Goal: Task Accomplishment & Management: Use online tool/utility

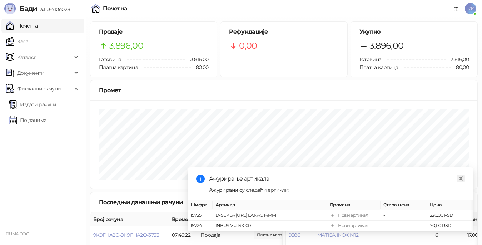
click at [459, 176] on icon "close" at bounding box center [461, 178] width 5 height 5
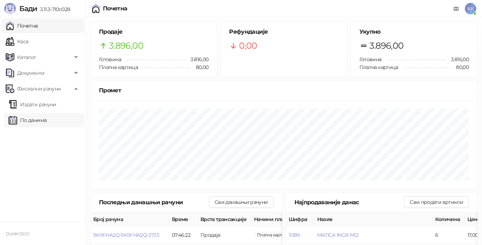
click at [42, 117] on link "По данима" at bounding box center [28, 120] width 38 height 14
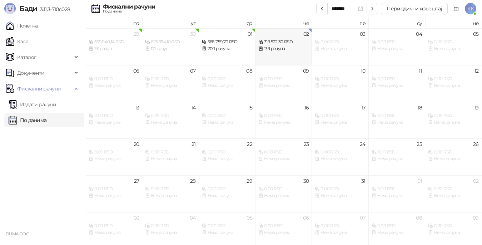
click at [281, 43] on div "319.522,30 RSD" at bounding box center [284, 42] width 50 height 7
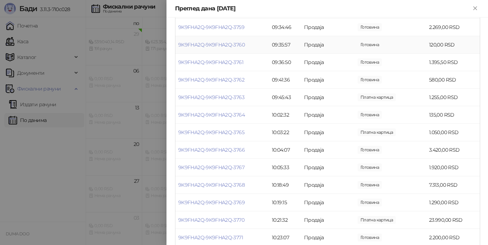
scroll to position [644, 0]
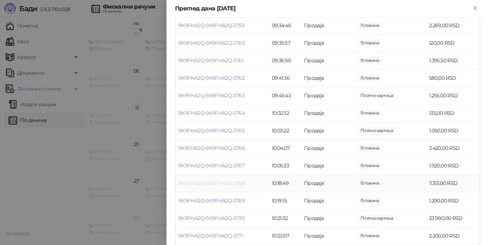
click at [231, 182] on link "9K9FHA2Q-9K9FHA2Q-3768" at bounding box center [211, 183] width 67 height 6
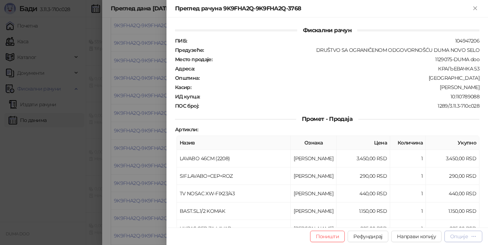
click at [459, 235] on div "Опције" at bounding box center [460, 236] width 18 height 6
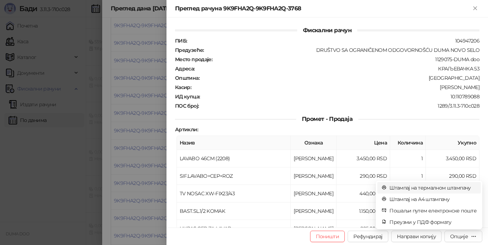
click at [406, 186] on span "Штампај на термалном штампачу" at bounding box center [433, 188] width 87 height 8
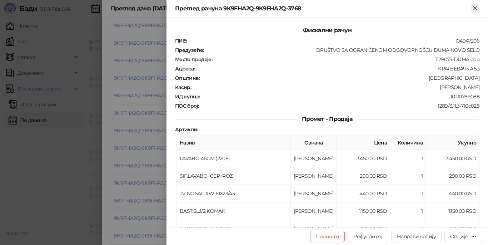
click at [476, 8] on icon "Close" at bounding box center [475, 7] width 3 height 3
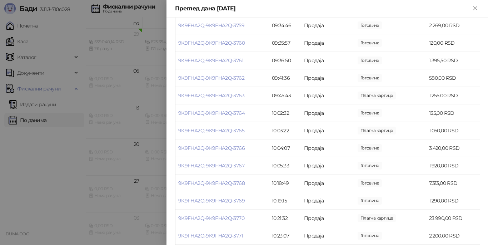
click at [140, 60] on div at bounding box center [244, 122] width 488 height 245
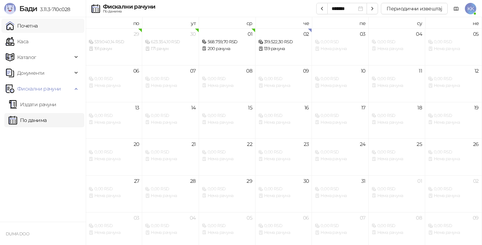
click at [22, 26] on link "Почетна" at bounding box center [22, 26] width 32 height 14
